Goal: Information Seeking & Learning: Learn about a topic

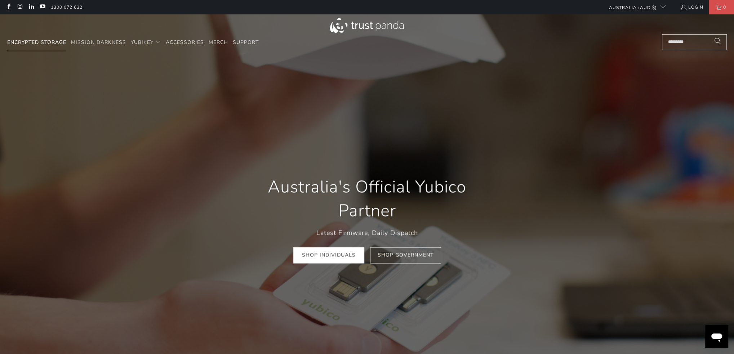
click at [46, 43] on span "Encrypted Storage" at bounding box center [36, 42] width 59 height 7
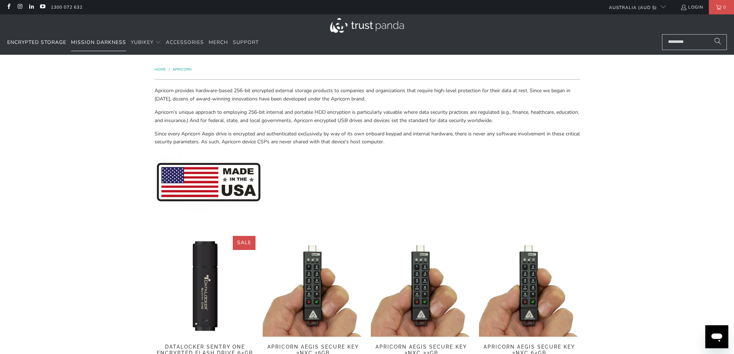
click at [94, 45] on span "Mission Darkness" at bounding box center [98, 42] width 55 height 7
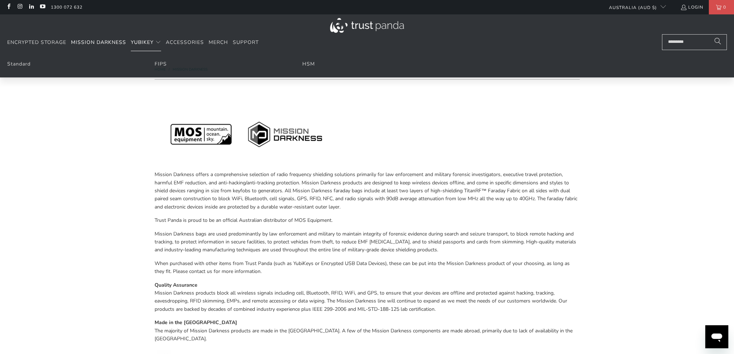
click at [137, 41] on span "YubiKey" at bounding box center [142, 42] width 23 height 7
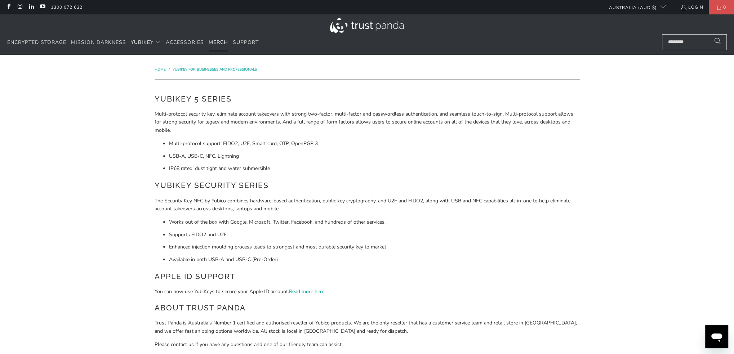
click at [209, 40] on span "Merch" at bounding box center [218, 42] width 19 height 7
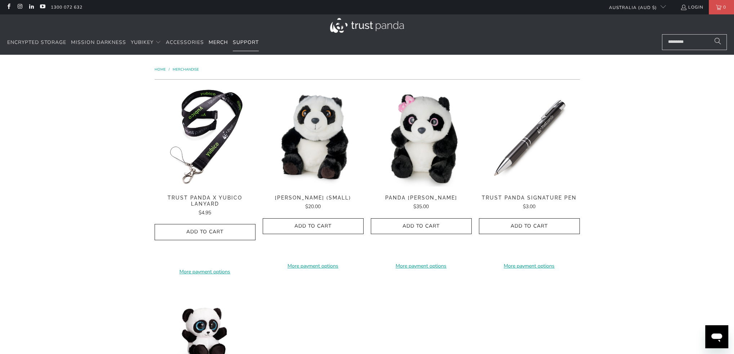
click at [251, 48] on link "Support" at bounding box center [246, 42] width 26 height 17
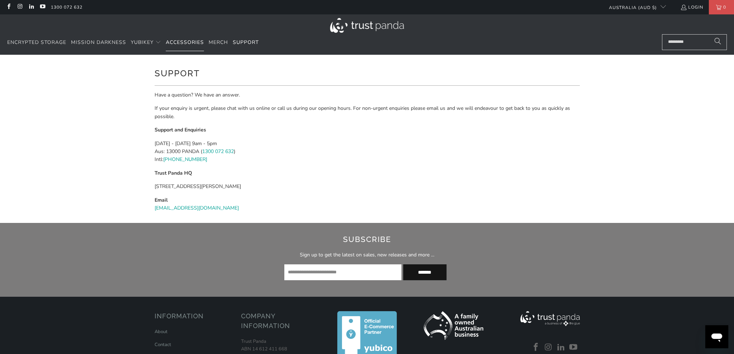
click at [188, 41] on span "Accessories" at bounding box center [185, 42] width 38 height 7
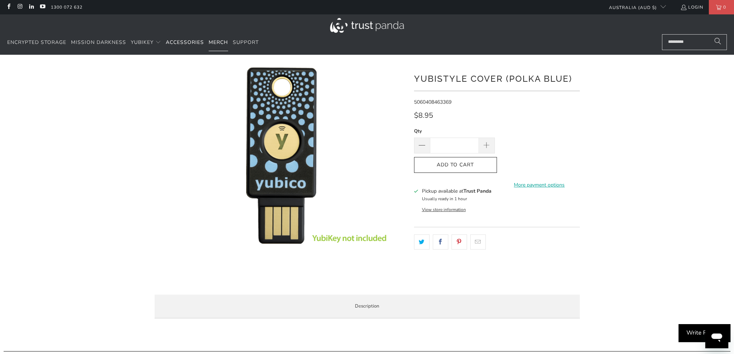
click at [218, 40] on span "Merch" at bounding box center [218, 42] width 19 height 7
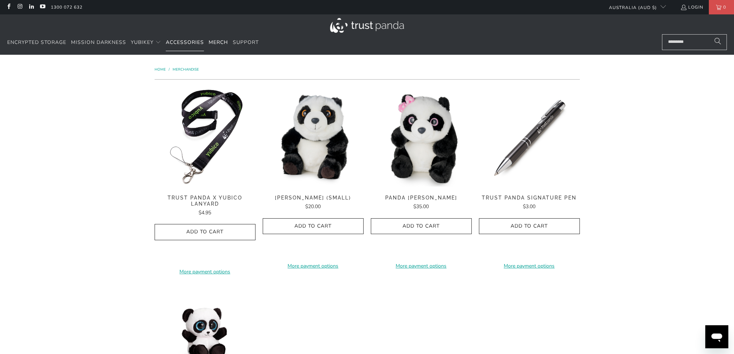
click at [202, 41] on span "Accessories" at bounding box center [185, 42] width 38 height 7
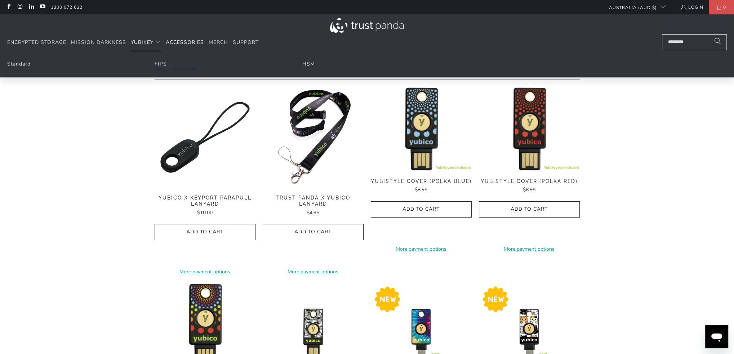
click at [149, 44] on span "YubiKey" at bounding box center [142, 42] width 23 height 7
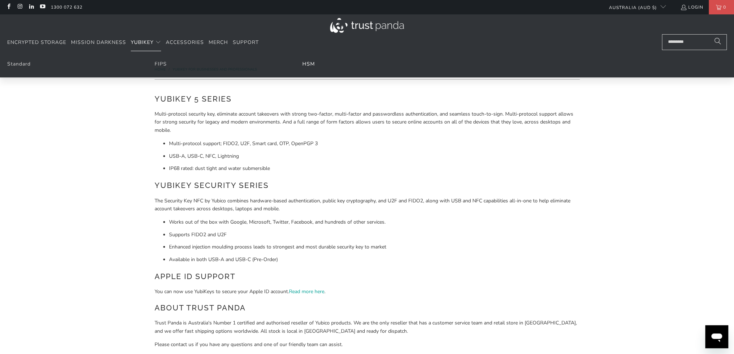
click at [313, 67] on link "HSM" at bounding box center [308, 64] width 13 height 7
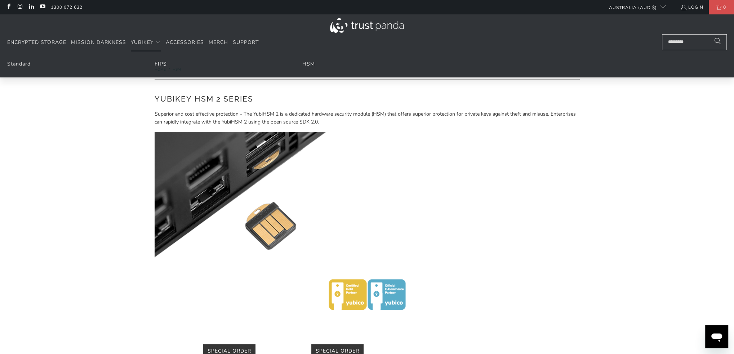
click at [161, 67] on link "FIPS" at bounding box center [161, 64] width 12 height 7
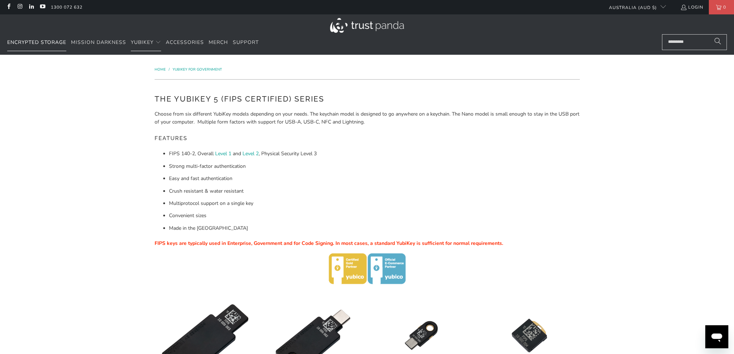
click at [60, 49] on link "Encrypted Storage" at bounding box center [36, 42] width 59 height 17
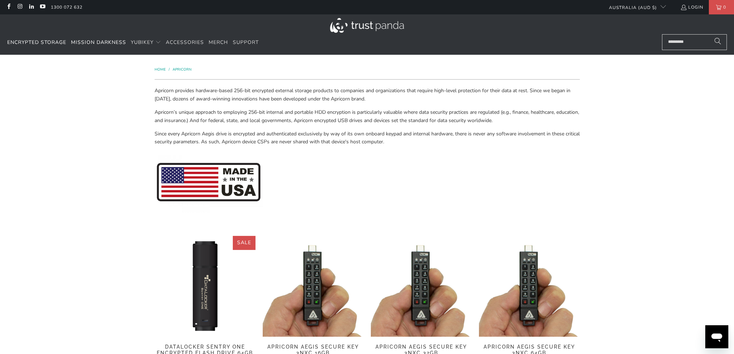
click at [89, 45] on span "Mission Darkness" at bounding box center [98, 42] width 55 height 7
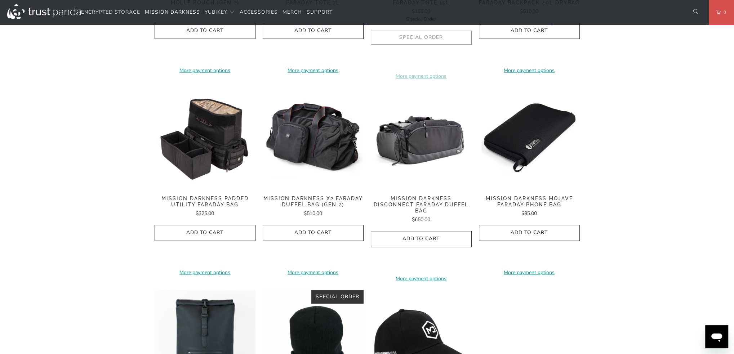
scroll to position [892, 0]
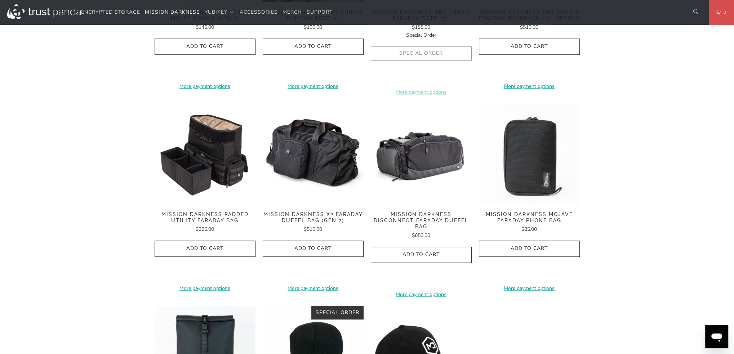
drag, startPoint x: 542, startPoint y: 201, endPoint x: 533, endPoint y: 204, distance: 9.6
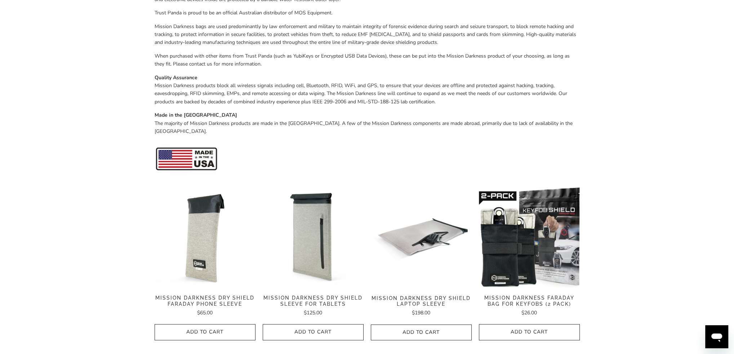
scroll to position [0, 0]
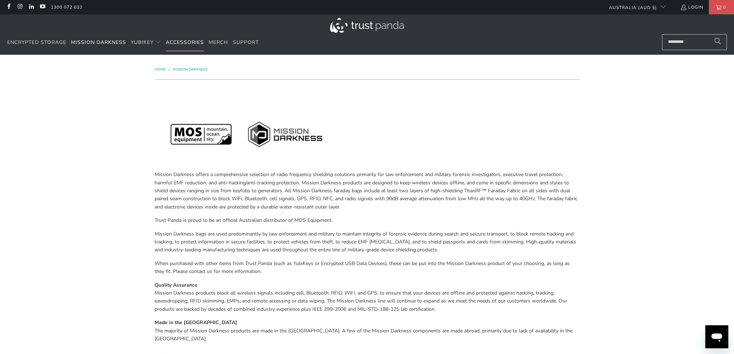
click at [193, 44] on span "Accessories" at bounding box center [185, 42] width 38 height 7
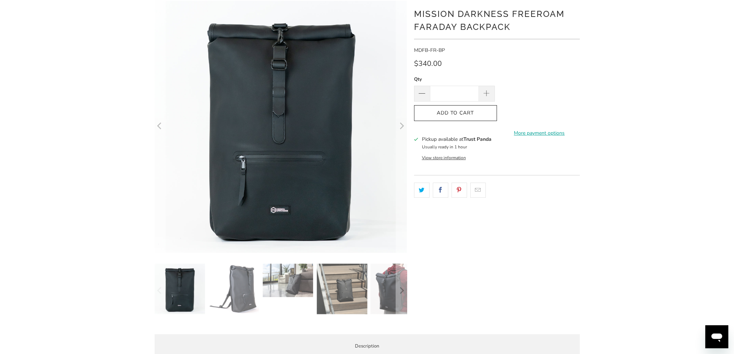
scroll to position [68, 0]
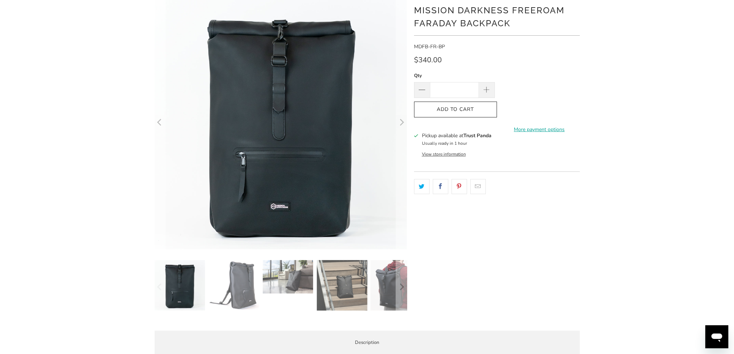
click at [256, 283] on img at bounding box center [234, 285] width 50 height 50
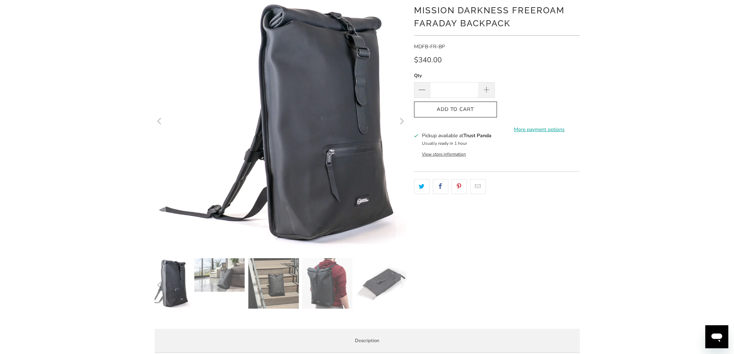
click at [256, 283] on img at bounding box center [273, 283] width 50 height 50
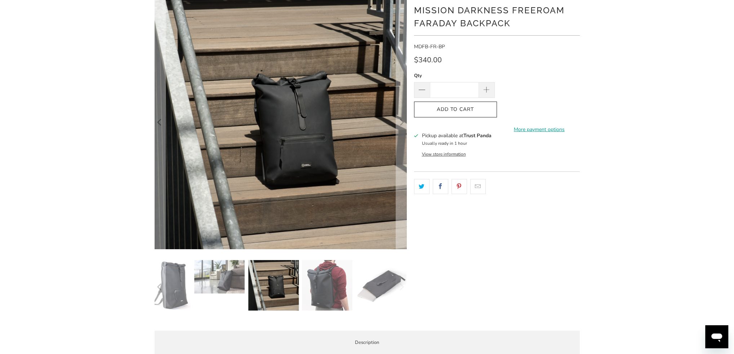
click at [318, 281] on img at bounding box center [327, 285] width 50 height 50
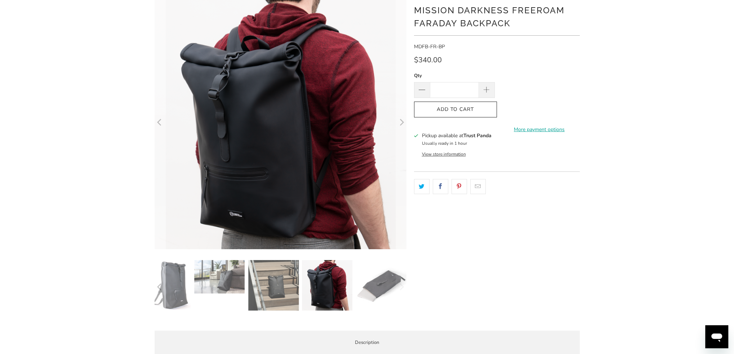
click at [379, 283] on img at bounding box center [381, 285] width 50 height 50
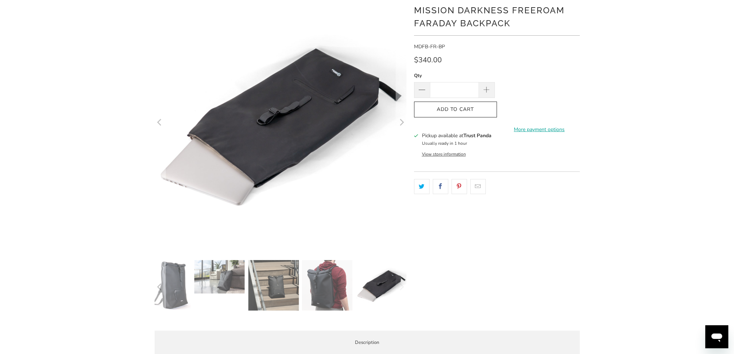
click at [379, 283] on img at bounding box center [381, 285] width 50 height 50
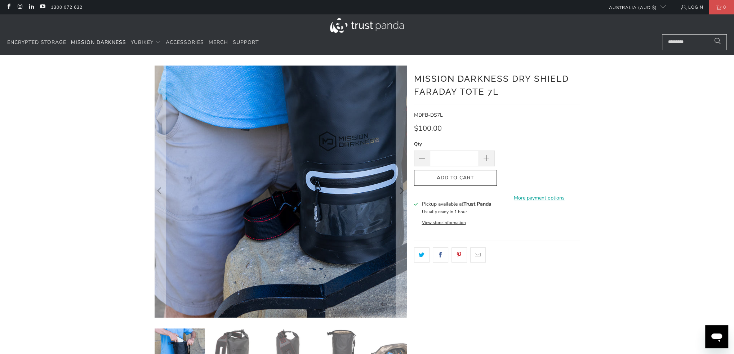
click at [215, 185] on img at bounding box center [334, 92] width 461 height 461
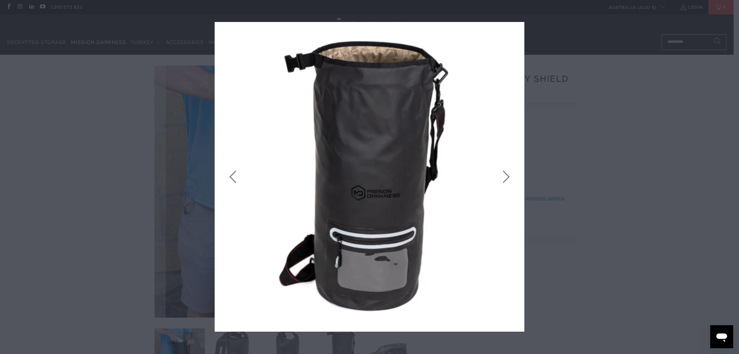
click at [519, 28] on icon "close" at bounding box center [516, 30] width 10 height 10
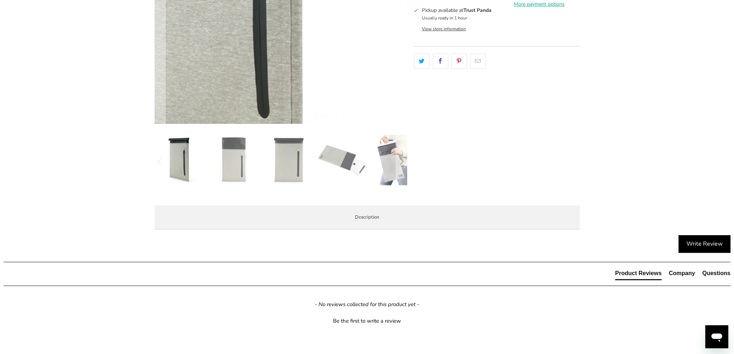
scroll to position [194, 0]
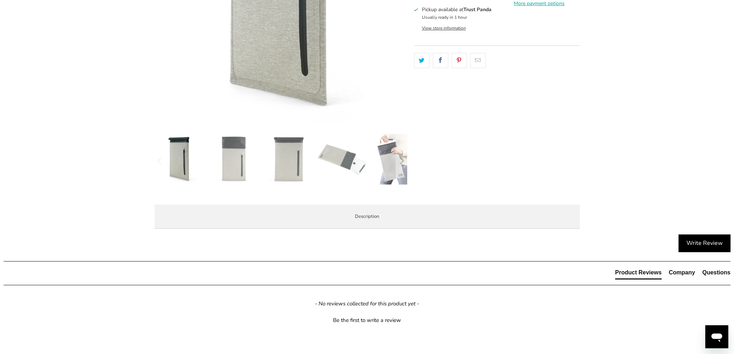
click at [258, 181] on img at bounding box center [234, 159] width 50 height 50
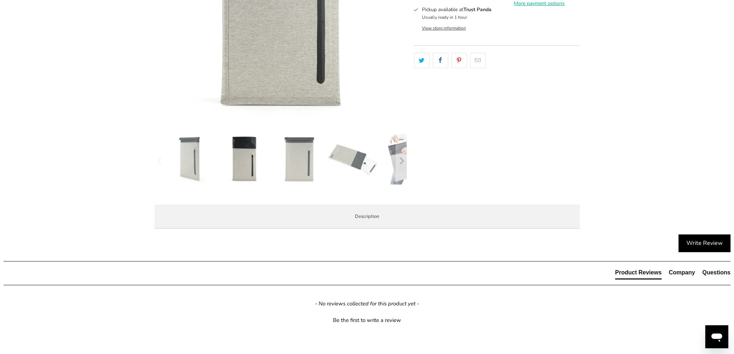
click at [278, 166] on div at bounding box center [291, 161] width 252 height 54
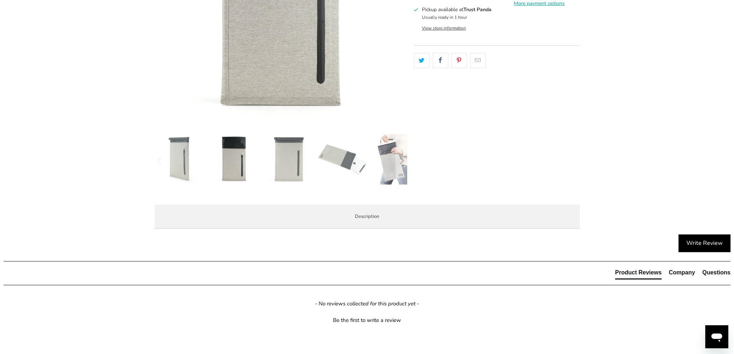
click at [278, 166] on img at bounding box center [288, 159] width 50 height 50
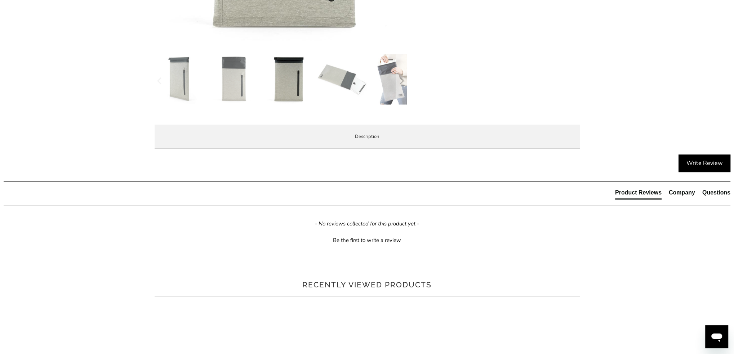
scroll to position [339, 0]
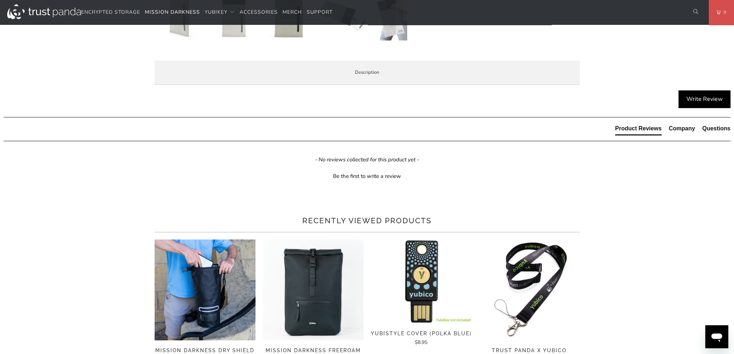
drag, startPoint x: 382, startPoint y: 184, endPoint x: 452, endPoint y: 183, distance: 70.6
click at [0, 0] on p "The Mission Darkness™ Dry Shield Faraday Tablet Sleeve completely blocks all wi…" at bounding box center [0, 0] width 0 height 0
drag, startPoint x: 225, startPoint y: 206, endPoint x: 236, endPoint y: 204, distance: 11.7
click at [0, 0] on p "The Mission Darkness™ Dry Shield Faraday Tablet Sleeve completely blocks all wi…" at bounding box center [0, 0] width 0 height 0
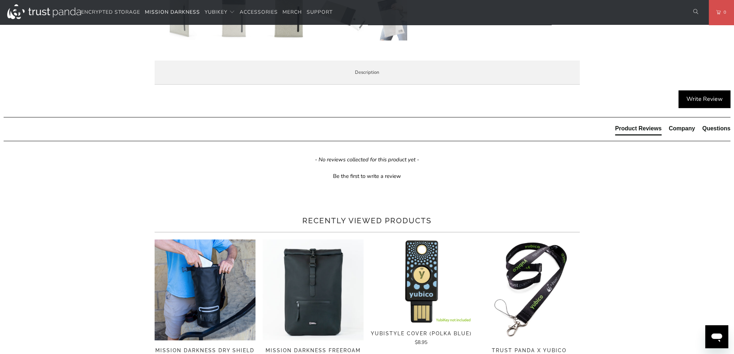
click at [0, 0] on p "The Mission Darkness™ Dry Shield Faraday Tablet Sleeve completely blocks all wi…" at bounding box center [0, 0] width 0 height 0
click at [0, 0] on span "Product Features" at bounding box center [0, 0] width 0 height 0
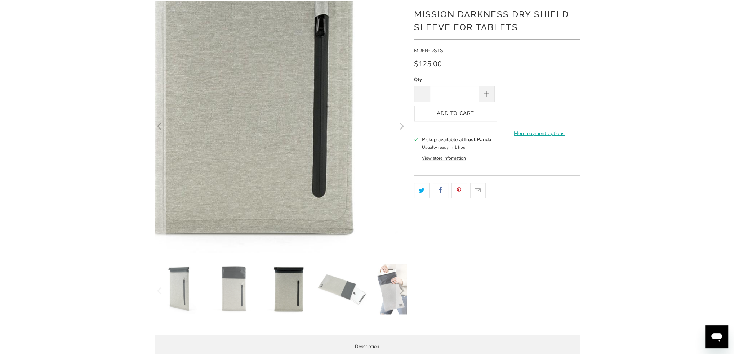
scroll to position [72, 0]
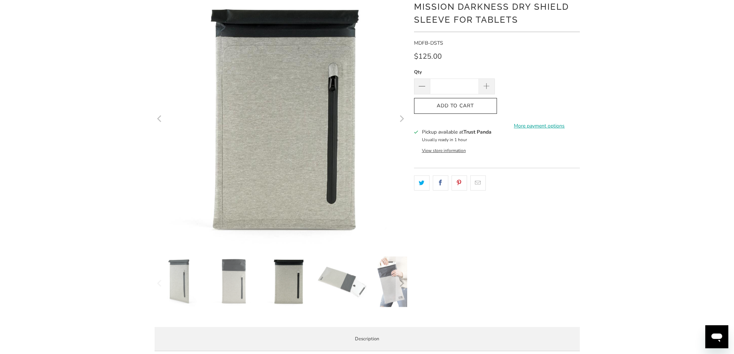
click at [215, 278] on img at bounding box center [234, 281] width 50 height 50
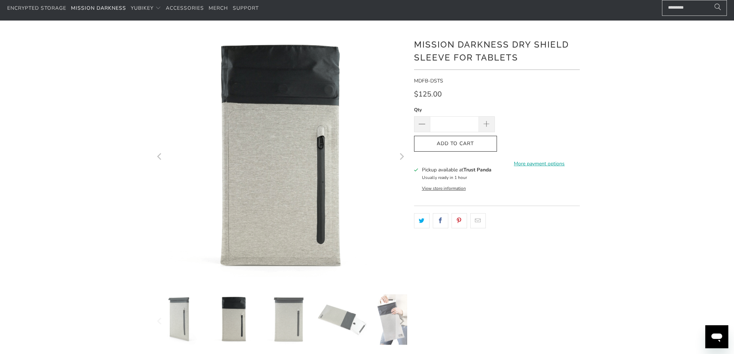
scroll to position [34, 0]
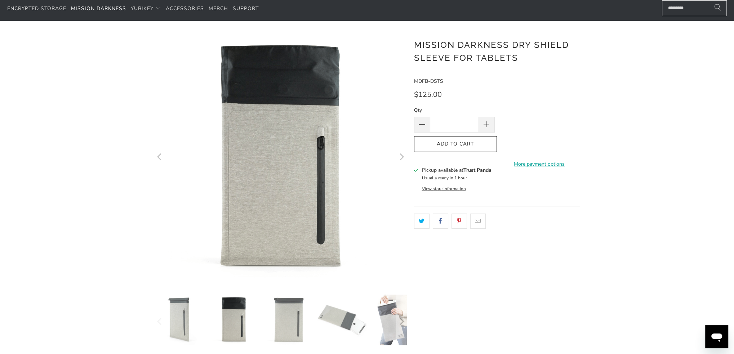
click at [295, 328] on img at bounding box center [288, 320] width 50 height 50
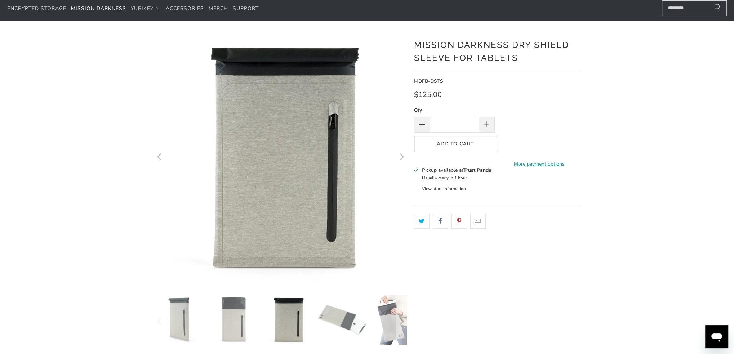
click at [328, 304] on img at bounding box center [342, 320] width 50 height 50
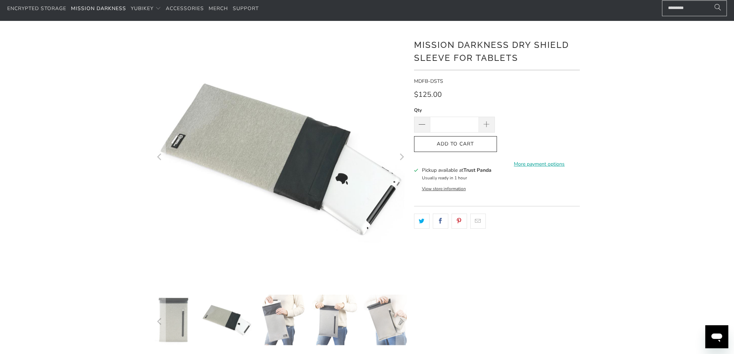
click at [360, 328] on div at bounding box center [281, 322] width 252 height 54
click at [340, 325] on img at bounding box center [334, 320] width 50 height 50
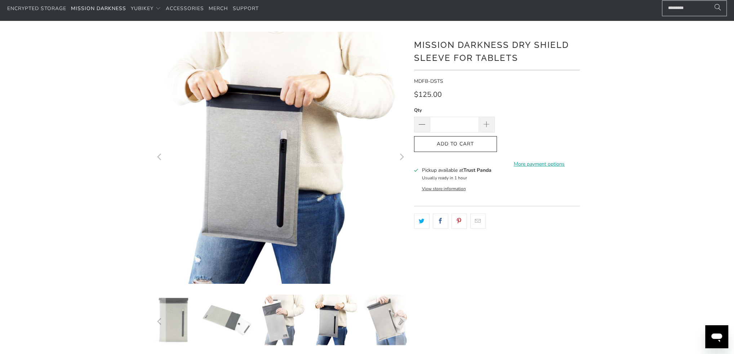
click at [373, 324] on img at bounding box center [388, 320] width 50 height 50
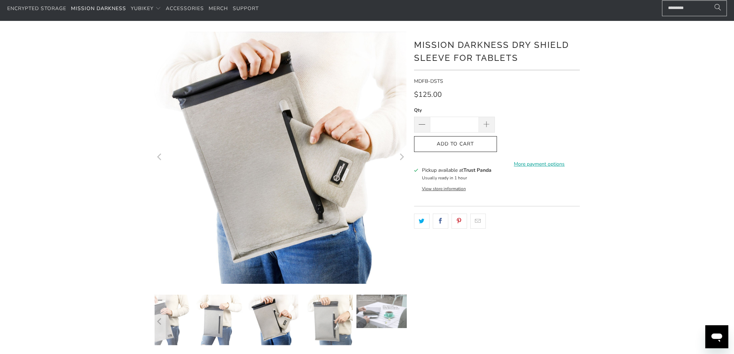
click at [383, 316] on img at bounding box center [381, 311] width 50 height 33
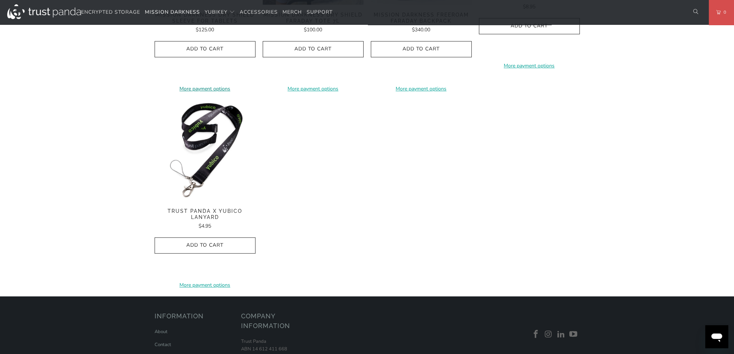
scroll to position [720, 0]
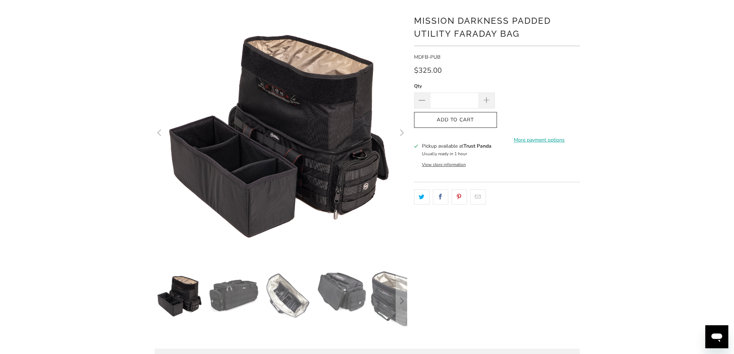
scroll to position [72, 0]
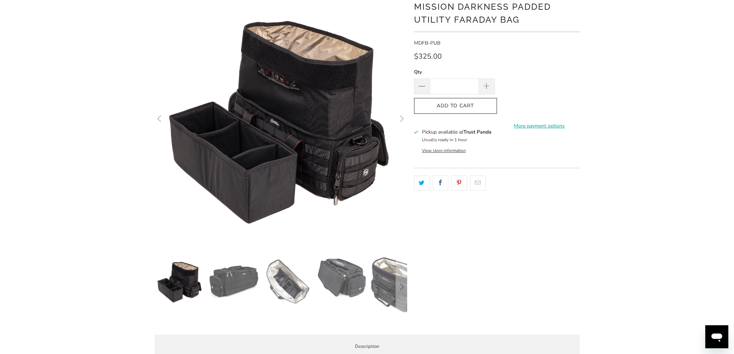
click at [229, 281] on img at bounding box center [234, 281] width 50 height 50
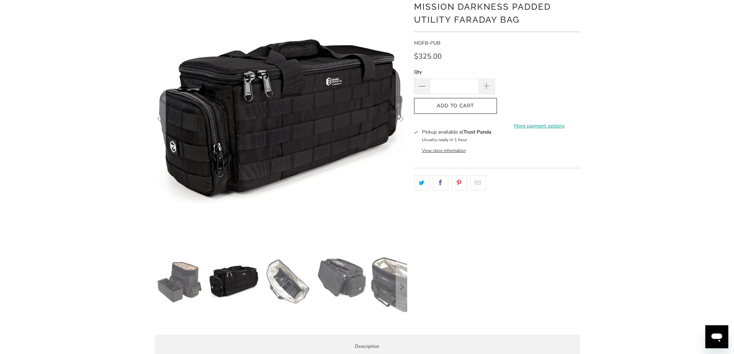
click at [271, 278] on img at bounding box center [288, 281] width 50 height 50
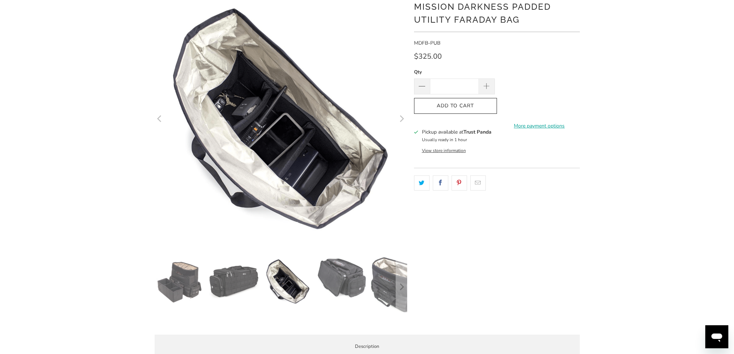
click at [178, 268] on img at bounding box center [180, 281] width 50 height 50
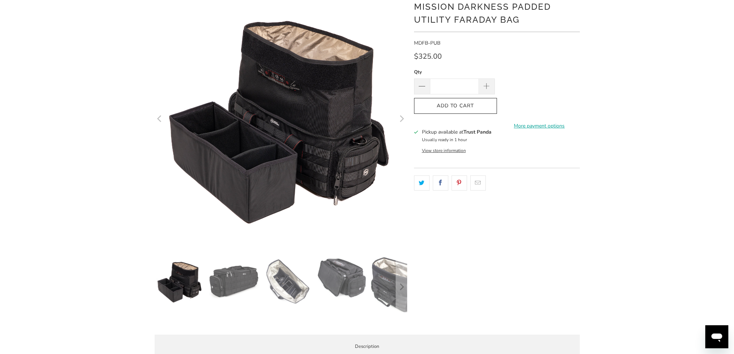
click at [234, 277] on img at bounding box center [234, 281] width 50 height 50
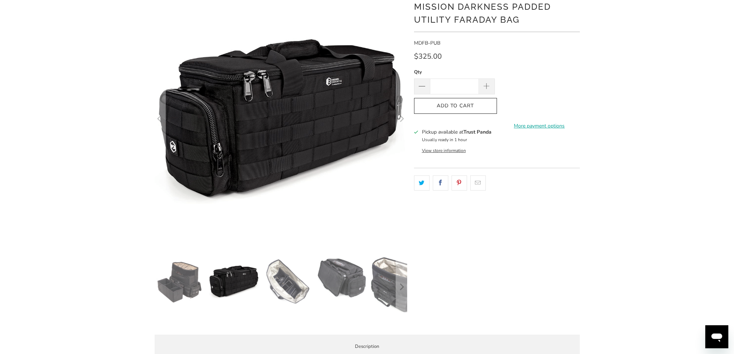
click at [288, 280] on img at bounding box center [288, 281] width 50 height 50
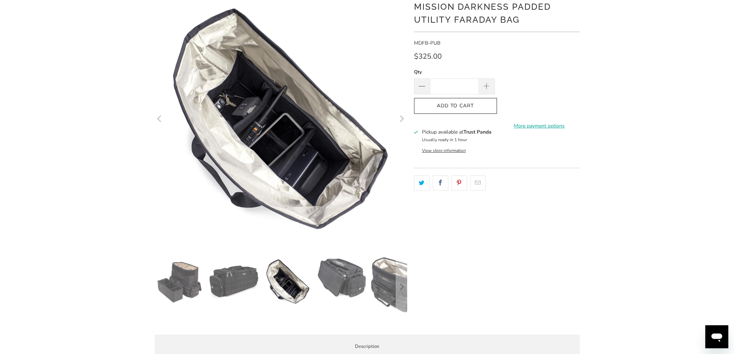
click at [340, 274] on img at bounding box center [342, 277] width 50 height 42
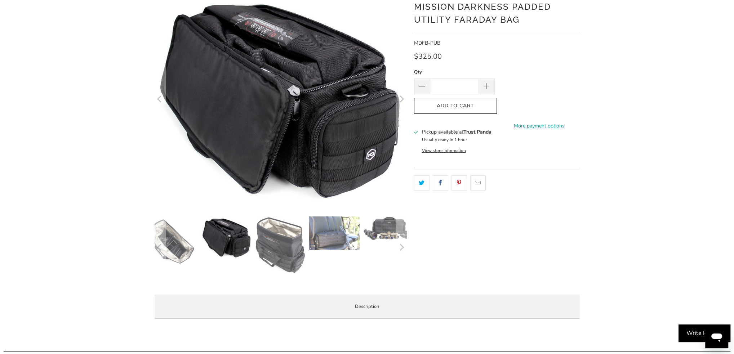
click at [338, 239] on img at bounding box center [334, 232] width 50 height 33
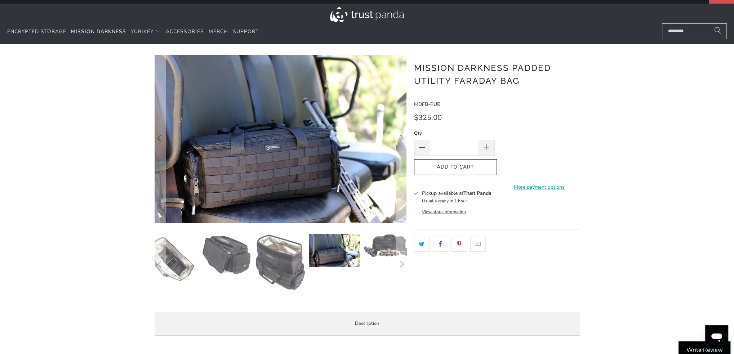
scroll to position [0, 0]
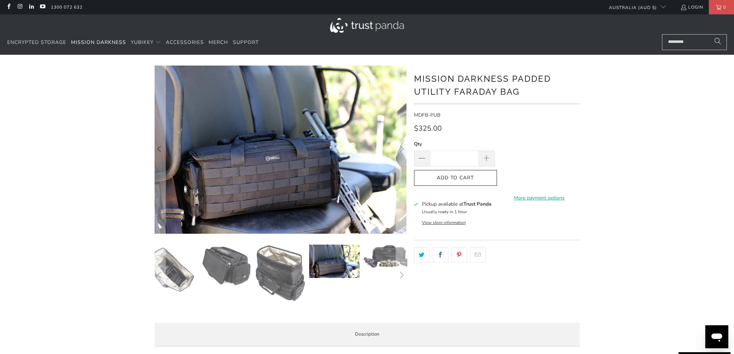
click at [381, 258] on img at bounding box center [388, 257] width 50 height 24
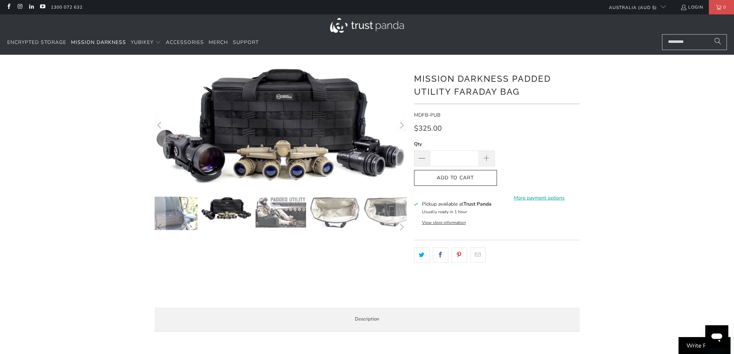
click at [263, 217] on img at bounding box center [280, 212] width 50 height 31
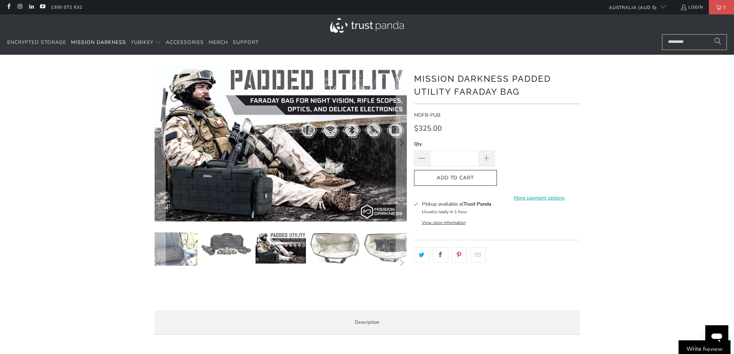
click at [326, 238] on img at bounding box center [334, 248] width 50 height 32
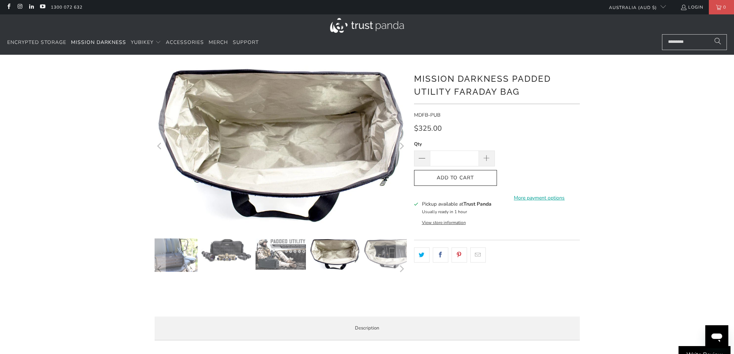
click at [267, 265] on img at bounding box center [280, 253] width 50 height 31
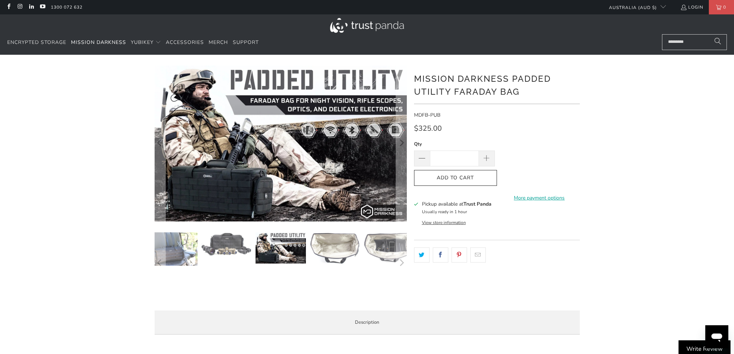
click at [380, 262] on img at bounding box center [388, 248] width 50 height 32
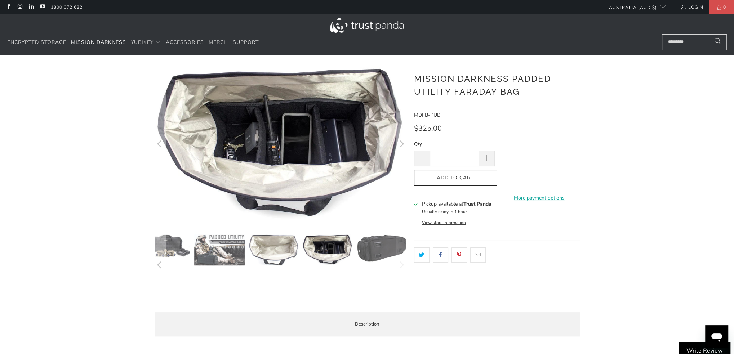
click at [380, 262] on img at bounding box center [381, 248] width 50 height 28
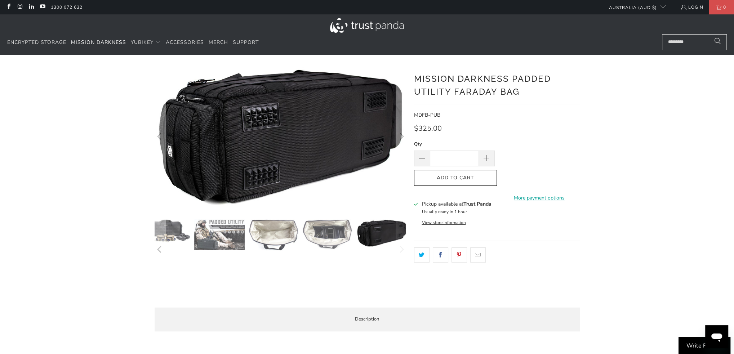
click at [380, 262] on div at bounding box center [281, 250] width 252 height 62
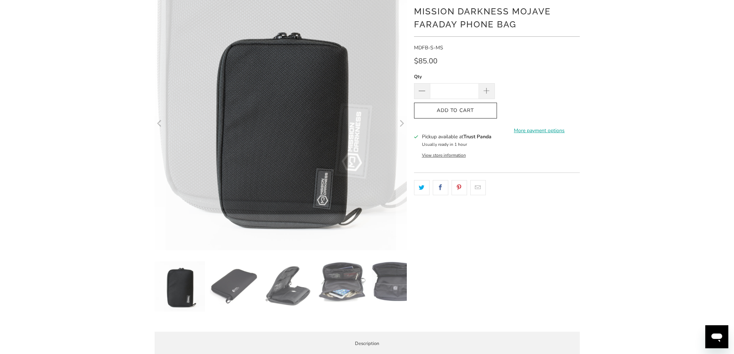
scroll to position [72, 0]
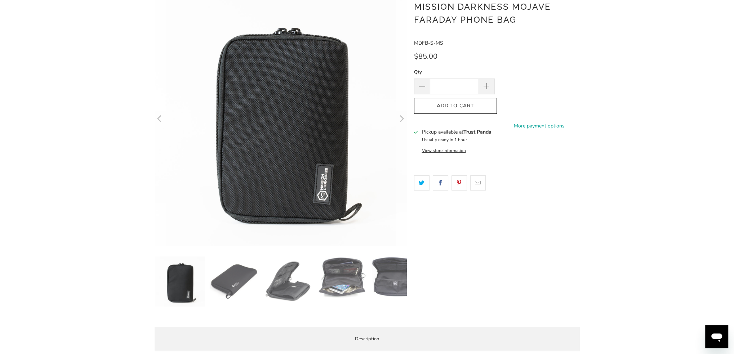
click at [250, 282] on img at bounding box center [234, 281] width 50 height 50
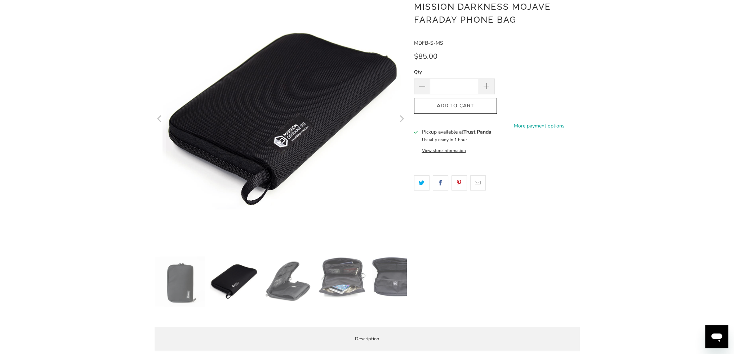
click at [276, 281] on img at bounding box center [288, 281] width 50 height 50
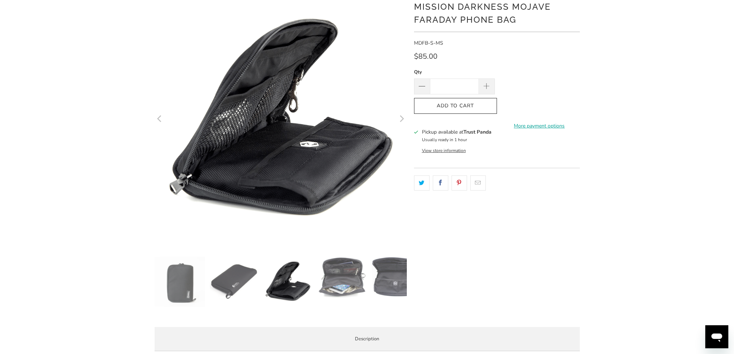
click at [325, 284] on img at bounding box center [342, 277] width 50 height 42
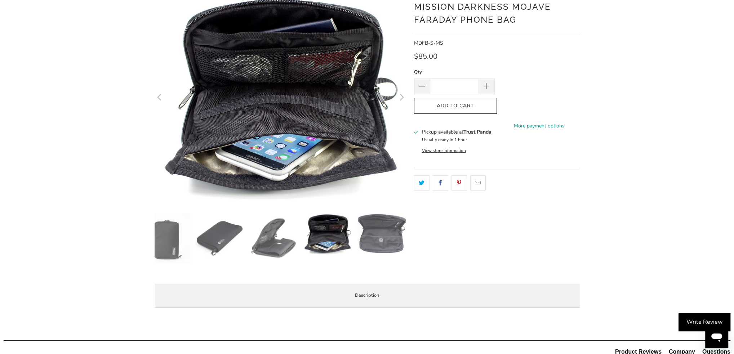
click at [386, 250] on img at bounding box center [381, 234] width 50 height 42
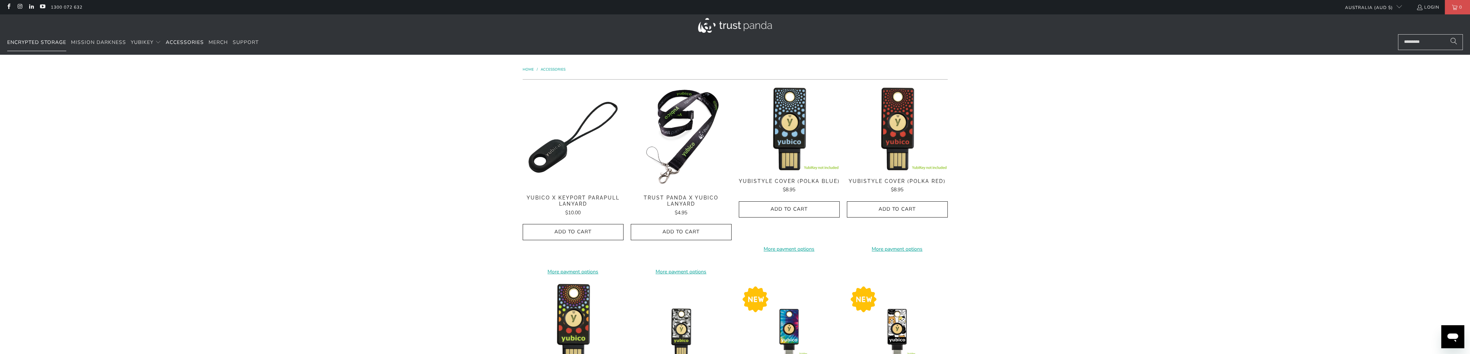
click at [53, 44] on span "Encrypted Storage" at bounding box center [36, 42] width 59 height 7
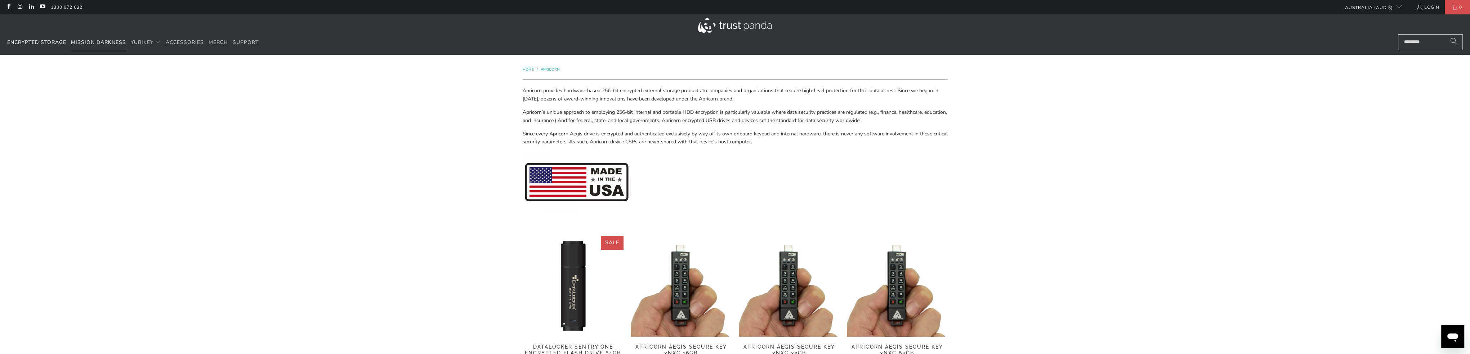
click at [84, 43] on span "Mission Darkness" at bounding box center [98, 42] width 55 height 7
